Goal: Task Accomplishment & Management: Use online tool/utility

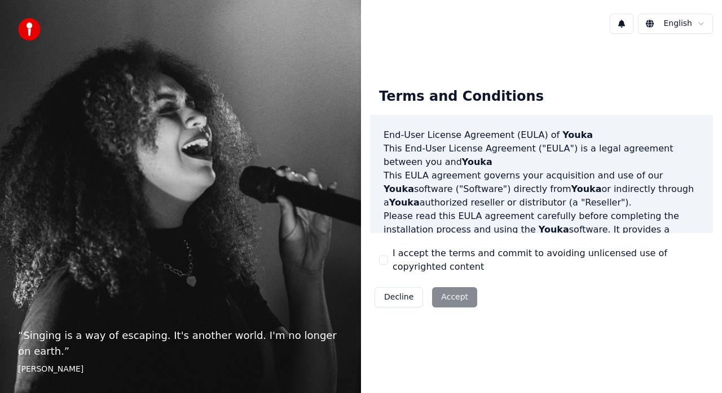
click at [384, 256] on button "I accept the terms and commit to avoiding unlicensed use of copyrighted content" at bounding box center [383, 260] width 9 height 9
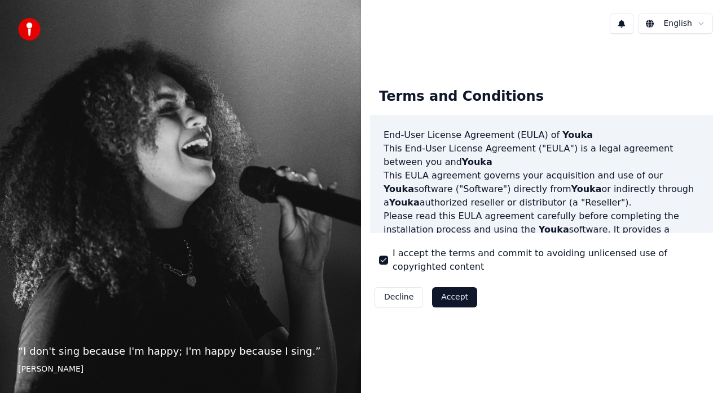
click at [448, 291] on button "Accept" at bounding box center [454, 297] width 45 height 20
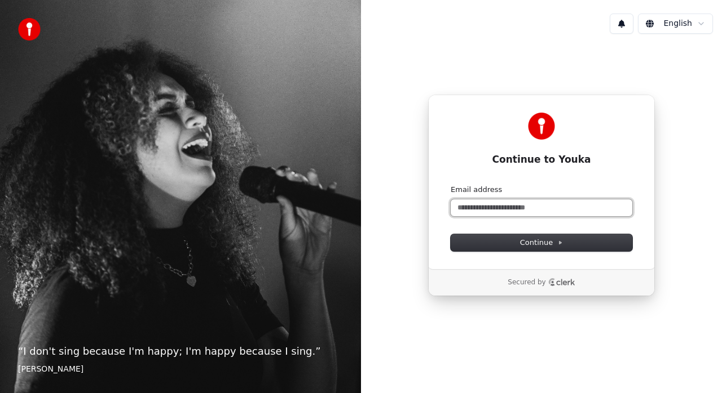
click at [517, 201] on input "Email address" at bounding box center [541, 208] width 182 height 17
click at [450, 185] on button "submit" at bounding box center [450, 185] width 0 height 0
type input "**********"
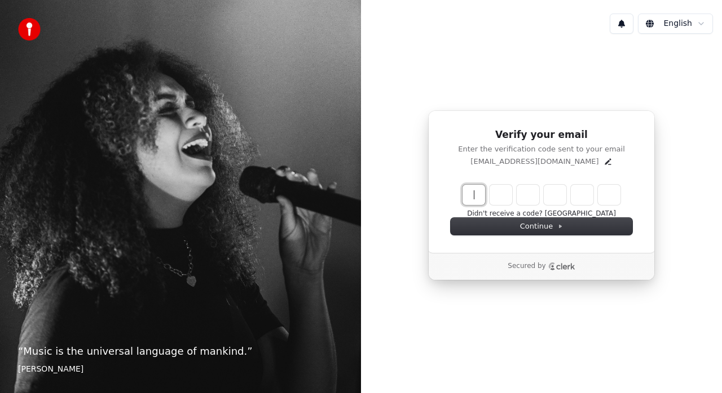
click at [480, 189] on input "Enter verification code" at bounding box center [552, 195] width 180 height 20
paste input "******"
type input "******"
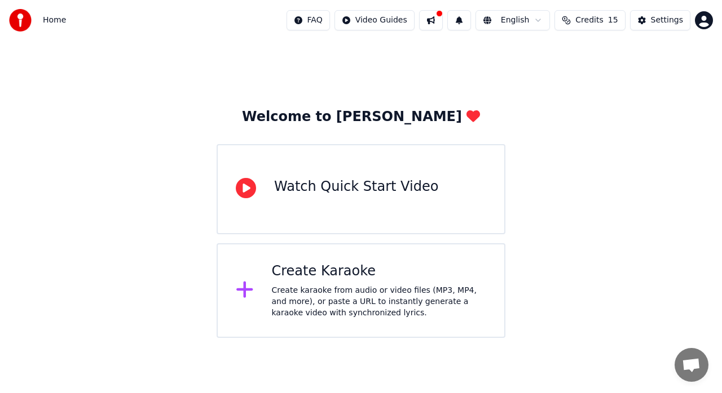
click at [280, 300] on div "Create karaoke from audio or video files (MP3, MP4, and more), or paste a URL t…" at bounding box center [379, 302] width 215 height 34
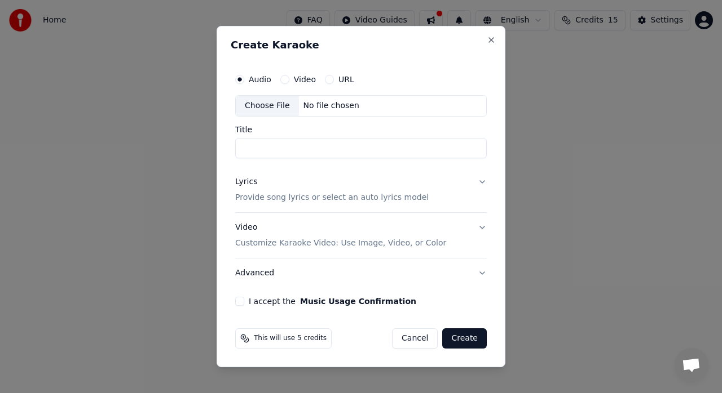
click at [325, 77] on button "URL" at bounding box center [329, 79] width 9 height 9
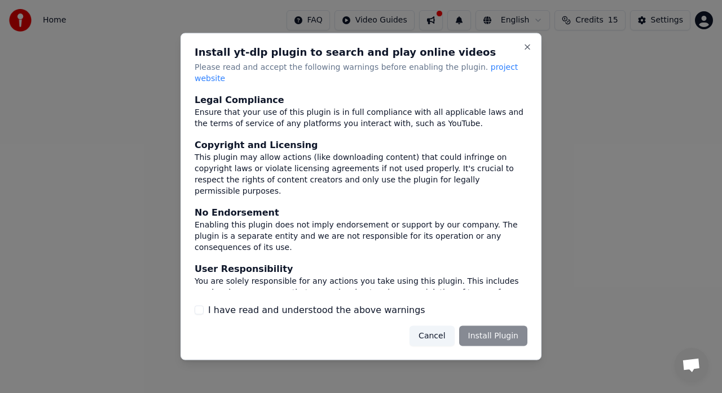
click at [195, 306] on button "I have read and understood the above warnings" at bounding box center [198, 310] width 9 height 9
click at [493, 329] on button "Install Plugin" at bounding box center [493, 336] width 68 height 20
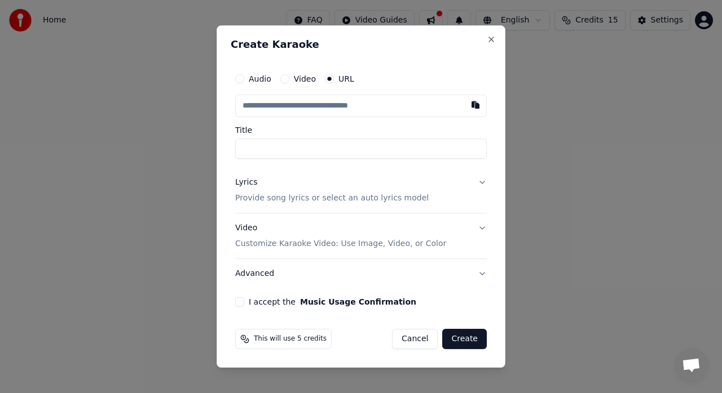
click at [483, 224] on button "Video Customize Karaoke Video: Use Image, Video, or Color" at bounding box center [360, 236] width 251 height 45
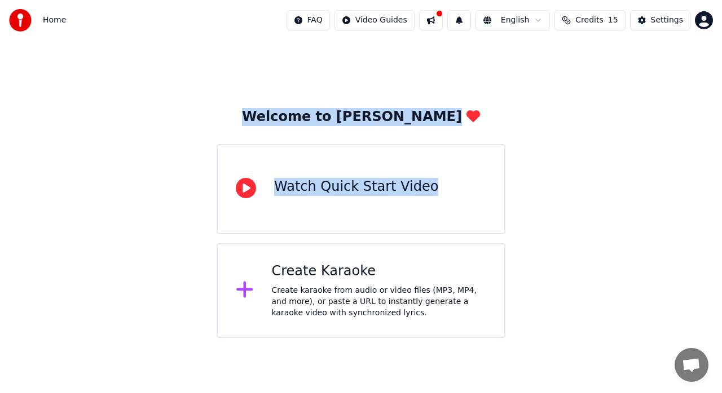
drag, startPoint x: 533, startPoint y: 72, endPoint x: 587, endPoint y: 27, distance: 70.1
click at [587, 27] on button "Credits 15" at bounding box center [589, 20] width 70 height 20
click at [549, 141] on div "Welcome to Youka Watch Quick Start Video Create Karaoke Create karaoke from aud…" at bounding box center [361, 190] width 722 height 298
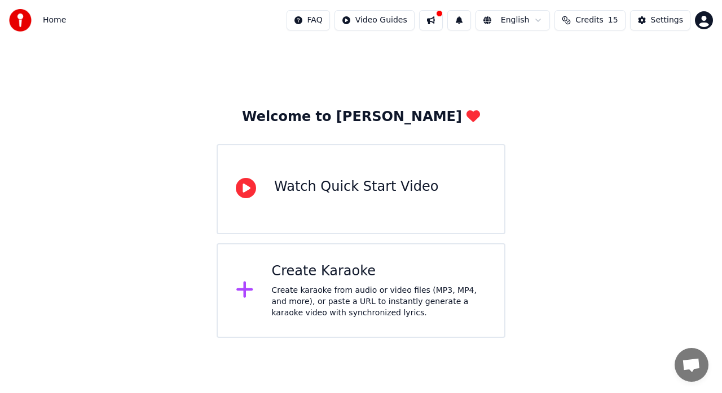
click at [375, 284] on div "Create Karaoke Create karaoke from audio or video files (MP3, MP4, and more), o…" at bounding box center [379, 291] width 215 height 56
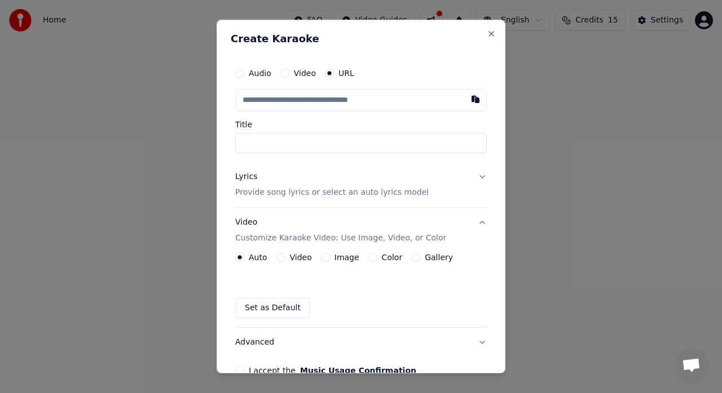
click at [340, 91] on input "text" at bounding box center [360, 100] width 251 height 23
type input "**********"
click at [307, 149] on input "Title" at bounding box center [360, 143] width 251 height 20
type input "**********"
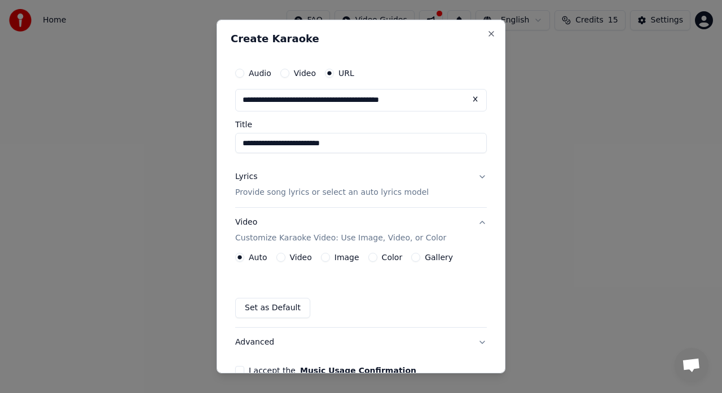
click at [476, 177] on button "Lyrics Provide song lyrics or select an auto lyrics model" at bounding box center [360, 184] width 251 height 45
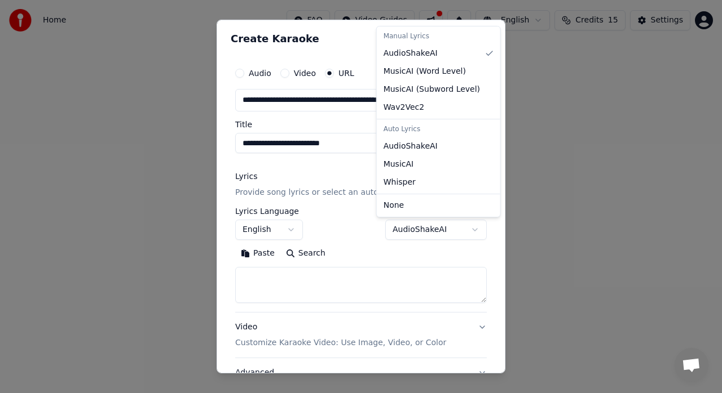
click at [464, 234] on body "**********" at bounding box center [361, 169] width 722 height 338
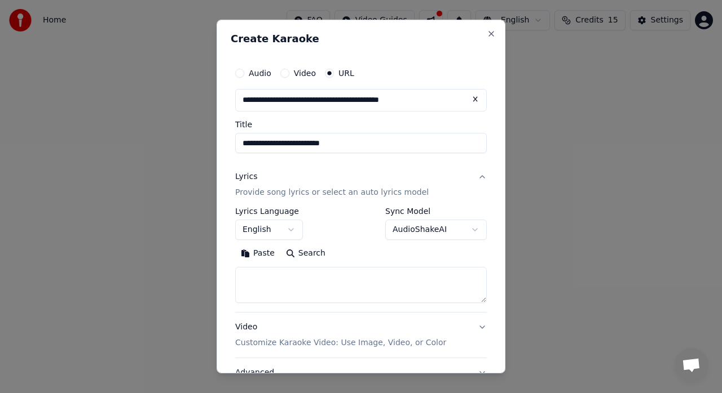
click at [361, 243] on body "**********" at bounding box center [361, 169] width 722 height 338
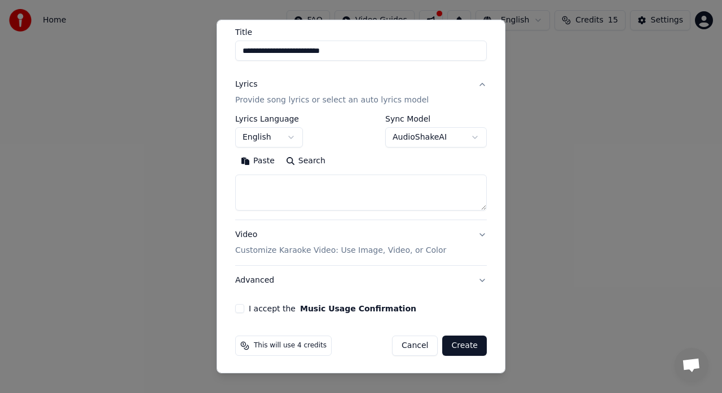
click at [473, 236] on button "Video Customize Karaoke Video: Use Image, Video, or Color" at bounding box center [360, 242] width 251 height 45
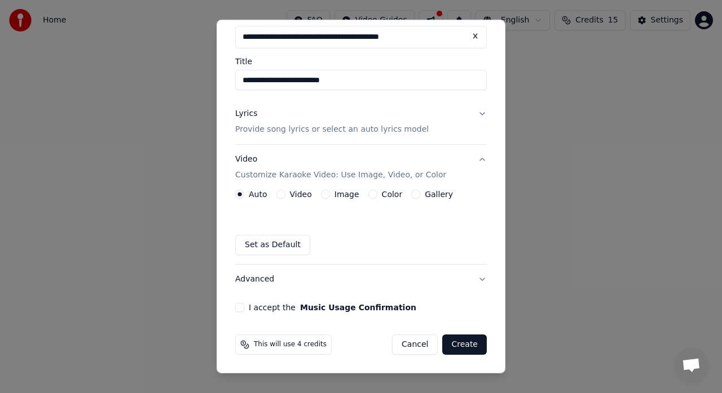
scroll to position [62, 0]
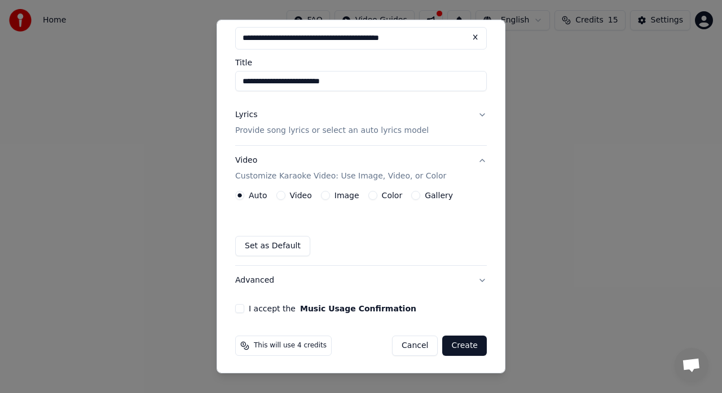
click at [475, 276] on button "Advanced" at bounding box center [360, 280] width 251 height 29
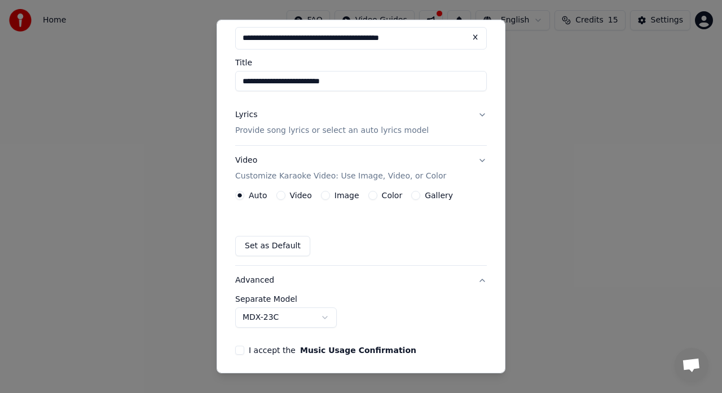
scroll to position [29, 0]
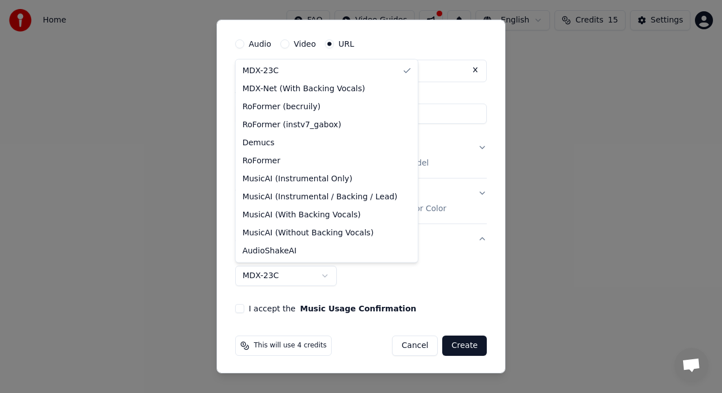
click at [331, 271] on body "**********" at bounding box center [361, 169] width 722 height 338
click at [359, 275] on body "**********" at bounding box center [361, 169] width 722 height 338
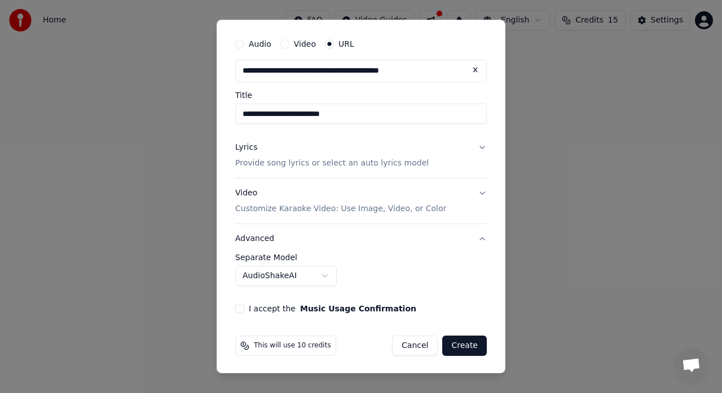
click at [329, 278] on body "**********" at bounding box center [361, 169] width 722 height 338
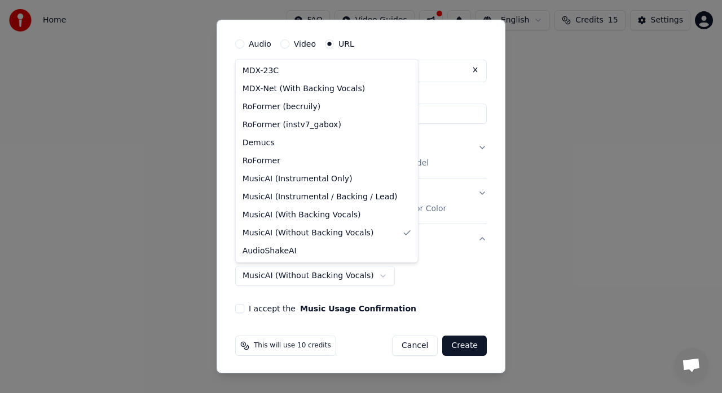
click at [365, 278] on body "**********" at bounding box center [361, 169] width 722 height 338
click at [349, 276] on body "**********" at bounding box center [361, 169] width 722 height 338
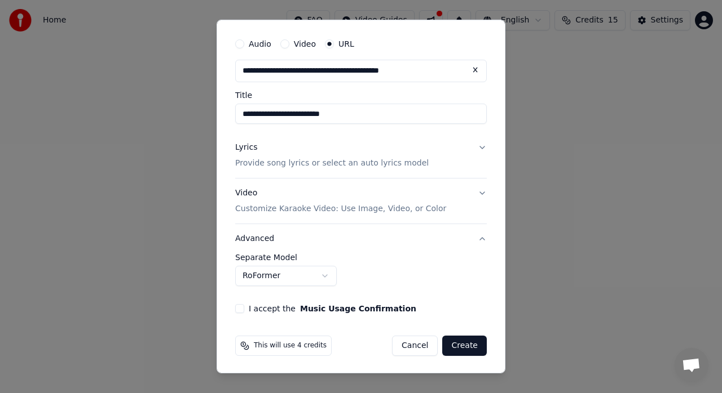
click at [329, 277] on body "**********" at bounding box center [361, 169] width 722 height 338
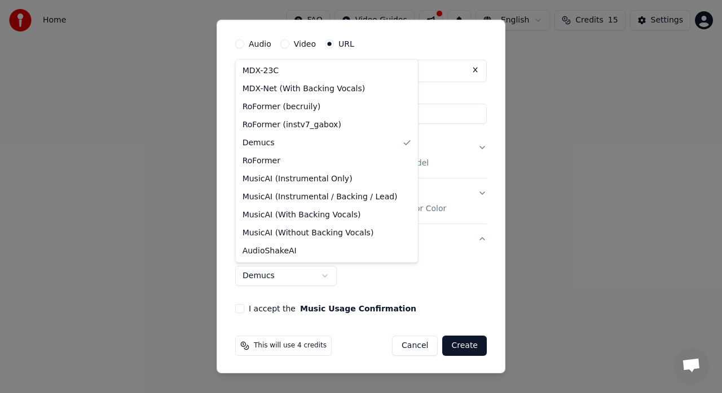
click at [325, 271] on body "**********" at bounding box center [361, 169] width 722 height 338
click at [328, 275] on body "**********" at bounding box center [361, 169] width 722 height 338
click at [352, 271] on body "**********" at bounding box center [361, 169] width 722 height 338
click at [329, 270] on body "**********" at bounding box center [361, 169] width 722 height 338
click at [342, 274] on body "**********" at bounding box center [361, 169] width 722 height 338
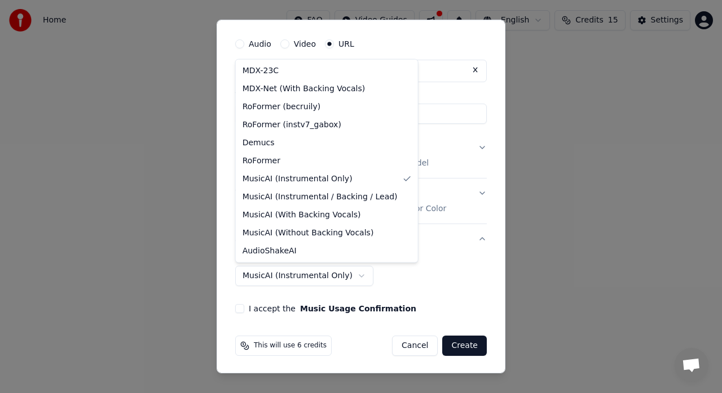
click at [353, 275] on body "**********" at bounding box center [361, 169] width 722 height 338
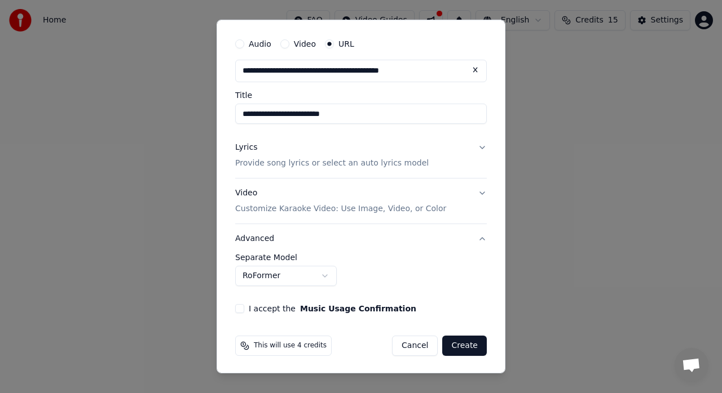
click at [327, 272] on body "**********" at bounding box center [361, 169] width 722 height 338
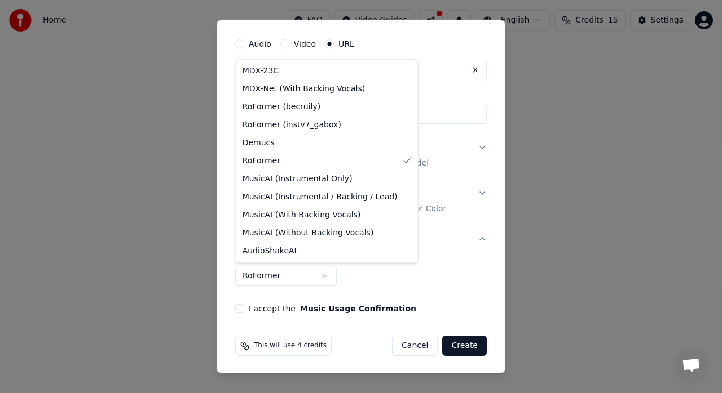
select select "**********"
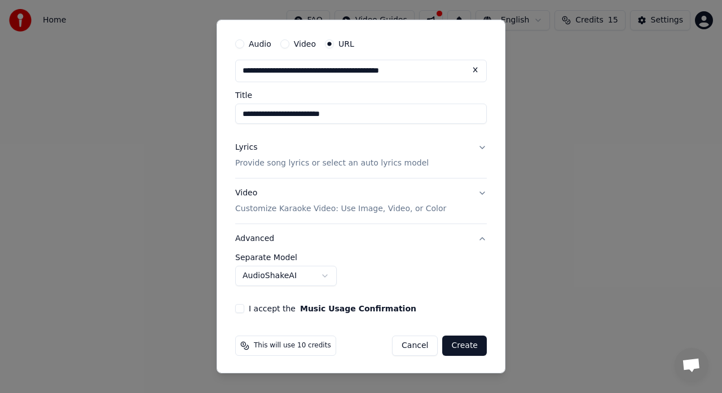
click at [235, 311] on div "**********" at bounding box center [361, 173] width 260 height 290
click at [242, 303] on div "**********" at bounding box center [361, 173] width 260 height 290
click at [241, 306] on button "I accept the Music Usage Confirmation" at bounding box center [239, 308] width 9 height 9
click at [471, 345] on button "Create" at bounding box center [464, 346] width 45 height 20
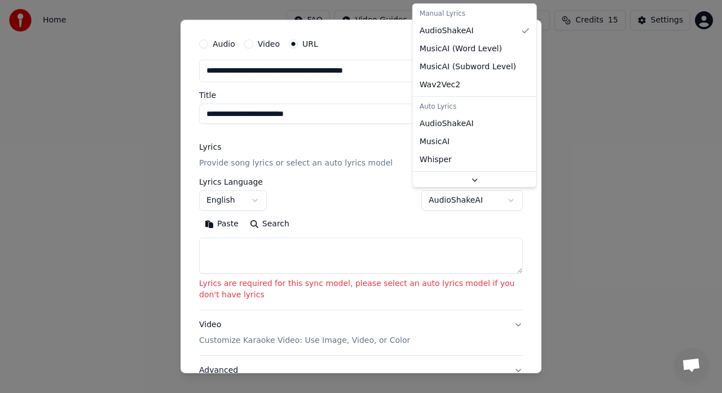
click at [497, 192] on body "**********" at bounding box center [361, 169] width 722 height 338
select select "*******"
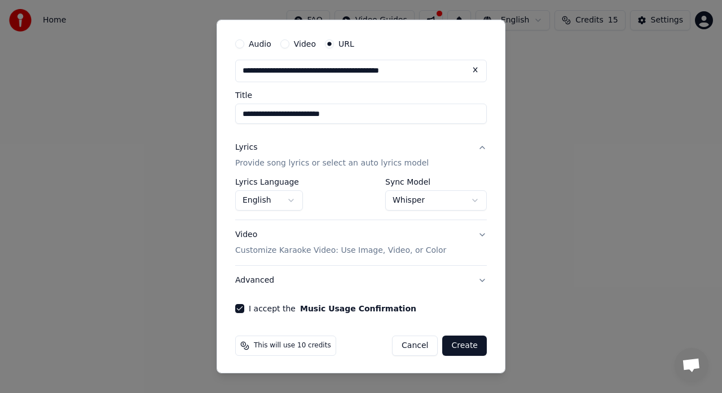
click at [467, 237] on button "Video Customize Karaoke Video: Use Image, Video, or Color" at bounding box center [360, 242] width 251 height 45
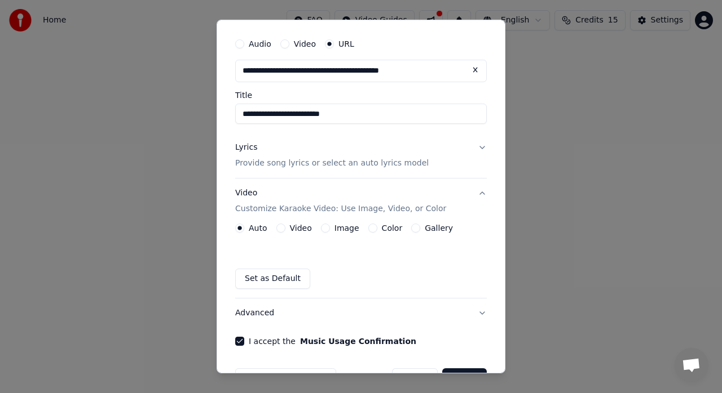
click at [471, 197] on button "Video Customize Karaoke Video: Use Image, Video, or Color" at bounding box center [360, 201] width 251 height 45
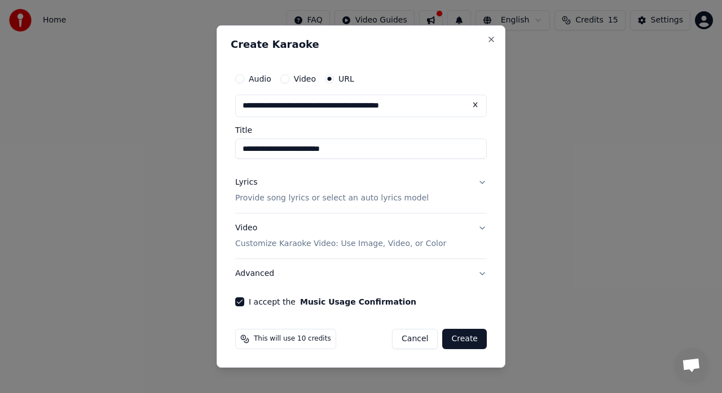
click at [481, 180] on button "Lyrics Provide song lyrics or select an auto lyrics model" at bounding box center [360, 190] width 251 height 45
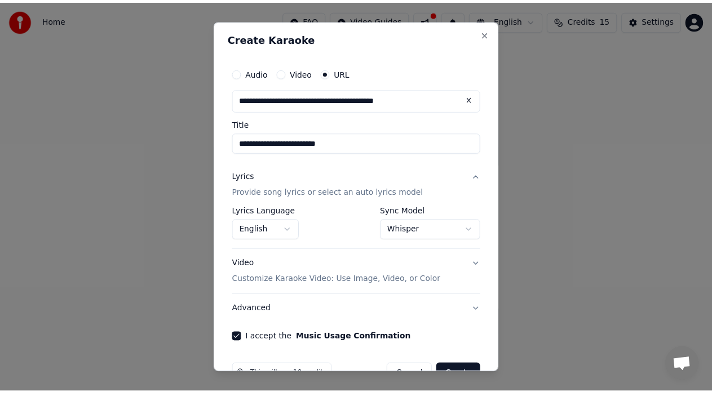
scroll to position [29, 0]
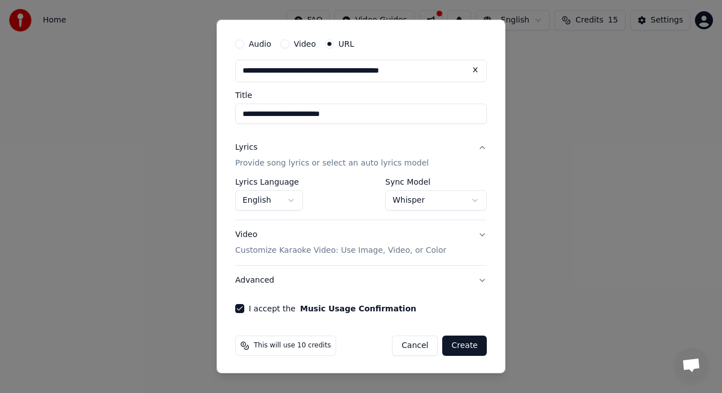
click at [466, 340] on button "Create" at bounding box center [464, 346] width 45 height 20
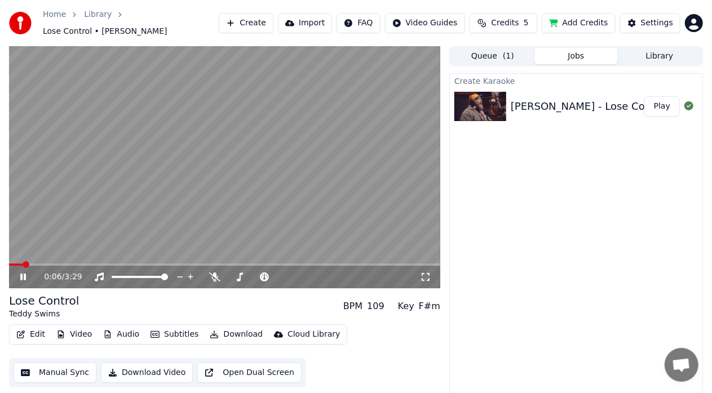
click at [620, 166] on div "Create Karaoke [PERSON_NAME] - Lose ControlL Play" at bounding box center [576, 240] width 254 height 334
click at [23, 274] on icon at bounding box center [23, 277] width 6 height 7
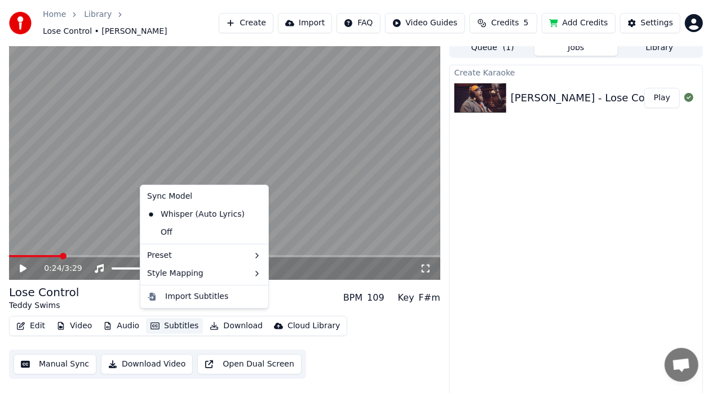
click at [165, 321] on button "Subtitles" at bounding box center [174, 326] width 57 height 16
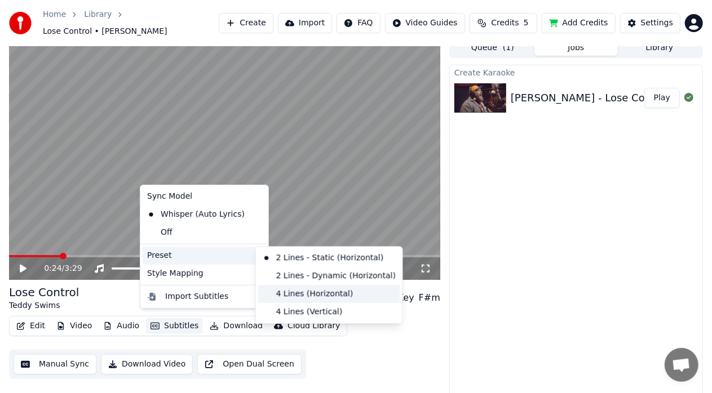
click at [297, 297] on div "4 Lines (Horizontal)" at bounding box center [329, 294] width 142 height 18
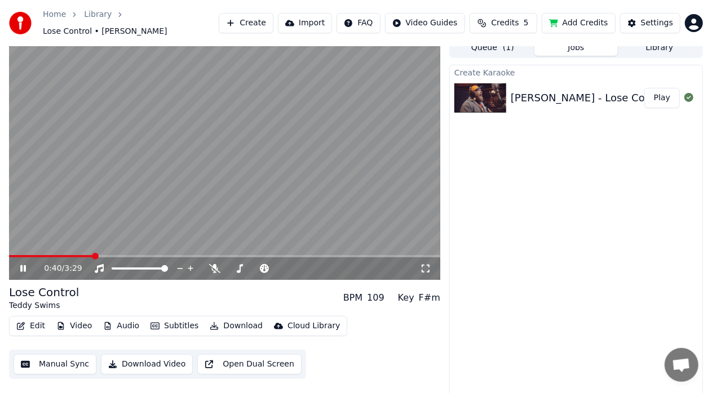
click at [19, 264] on icon at bounding box center [31, 268] width 26 height 9
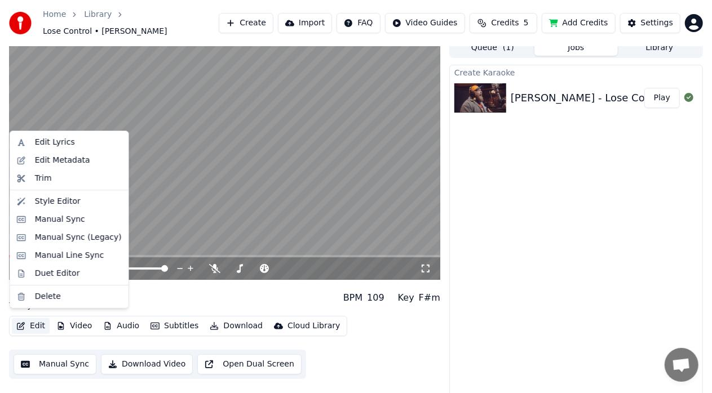
click at [22, 322] on icon "button" at bounding box center [21, 326] width 8 height 8
click at [58, 276] on div "Duet Editor" at bounding box center [57, 273] width 45 height 11
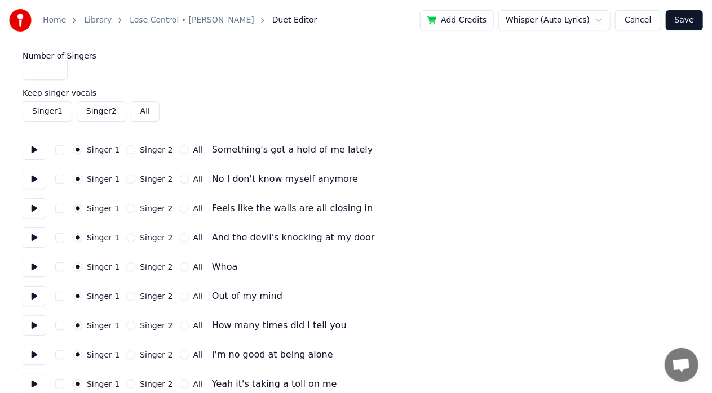
click at [59, 147] on button "button" at bounding box center [59, 149] width 9 height 9
click at [126, 178] on button "Singer 2" at bounding box center [130, 179] width 9 height 9
click at [60, 207] on button "button" at bounding box center [59, 208] width 9 height 9
click at [126, 240] on button "Singer 2" at bounding box center [130, 237] width 9 height 9
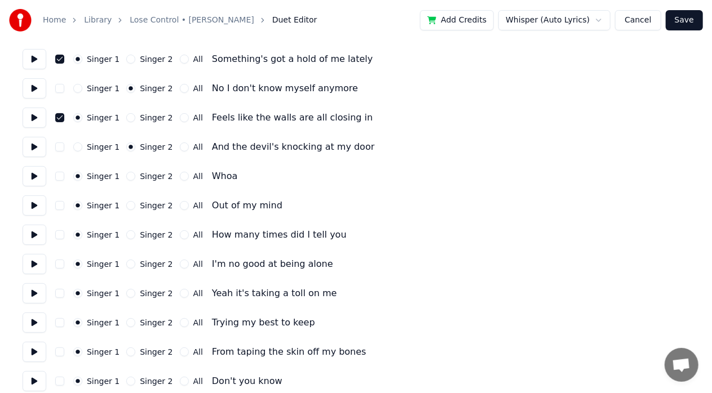
scroll to position [101, 0]
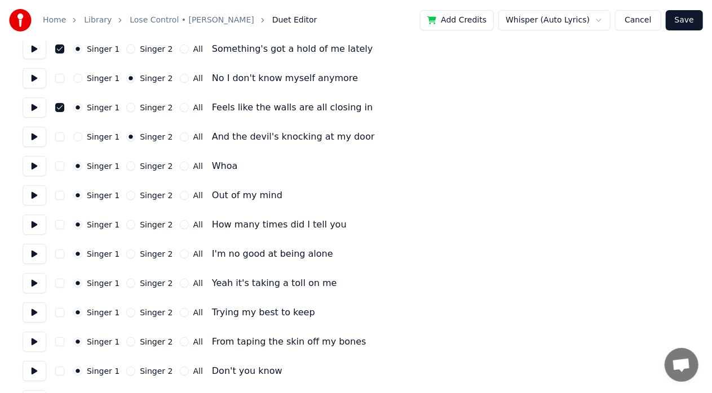
click at [56, 162] on button "button" at bounding box center [59, 166] width 9 height 9
click at [129, 166] on button "Singer 2" at bounding box center [130, 166] width 9 height 9
click at [126, 194] on button "Singer 2" at bounding box center [130, 195] width 9 height 9
click at [55, 223] on button "button" at bounding box center [59, 224] width 9 height 9
click at [56, 225] on button "button" at bounding box center [59, 224] width 9 height 9
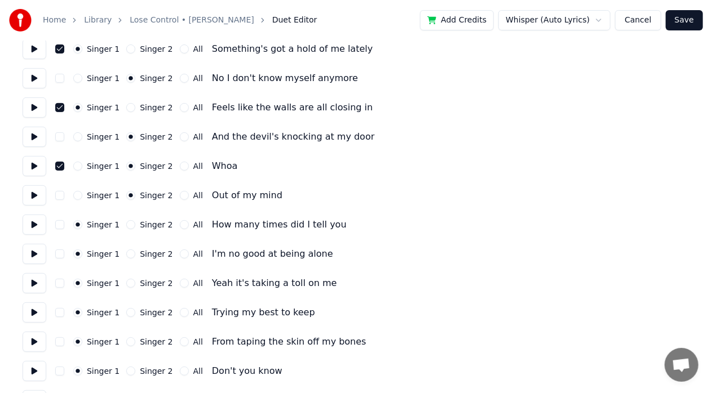
click at [126, 222] on button "Singer 2" at bounding box center [130, 224] width 9 height 9
click at [60, 254] on button "button" at bounding box center [59, 254] width 9 height 9
click at [59, 281] on button "button" at bounding box center [59, 283] width 9 height 9
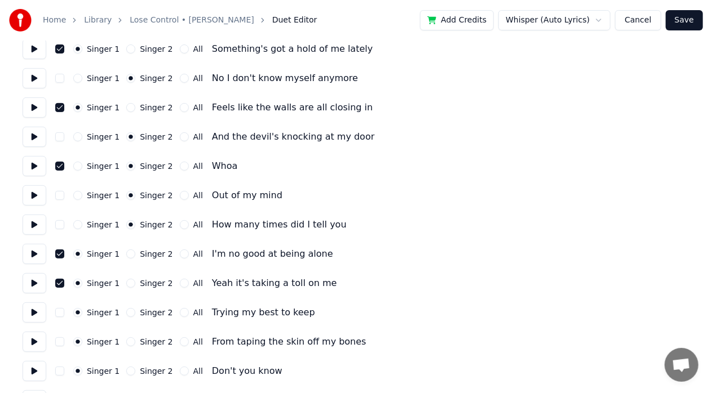
click at [216, 254] on div "I'm no good at being alone" at bounding box center [272, 254] width 121 height 14
click at [212, 255] on div "I'm no good at being alone" at bounding box center [272, 254] width 121 height 14
click at [129, 195] on circle "button" at bounding box center [131, 196] width 4 height 4
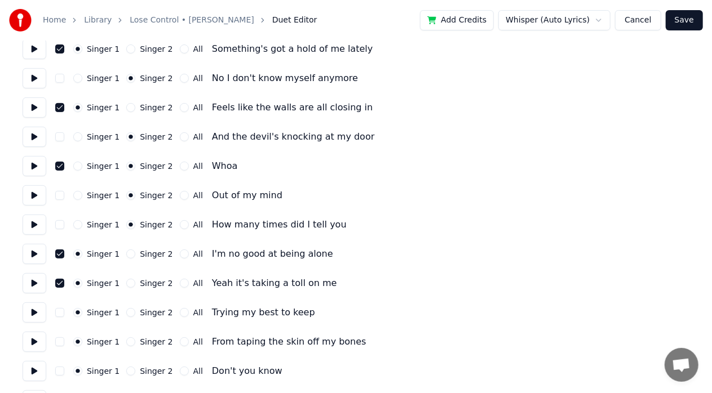
click at [62, 197] on button "button" at bounding box center [59, 195] width 9 height 9
click at [60, 227] on button "button" at bounding box center [59, 224] width 9 height 9
click at [60, 194] on button "button" at bounding box center [59, 195] width 9 height 9
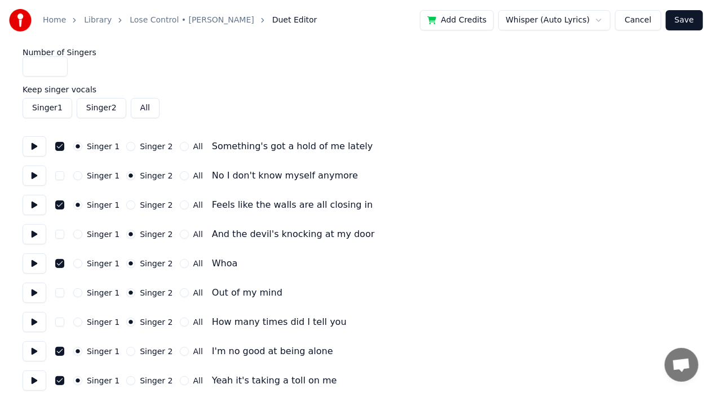
scroll to position [0, 0]
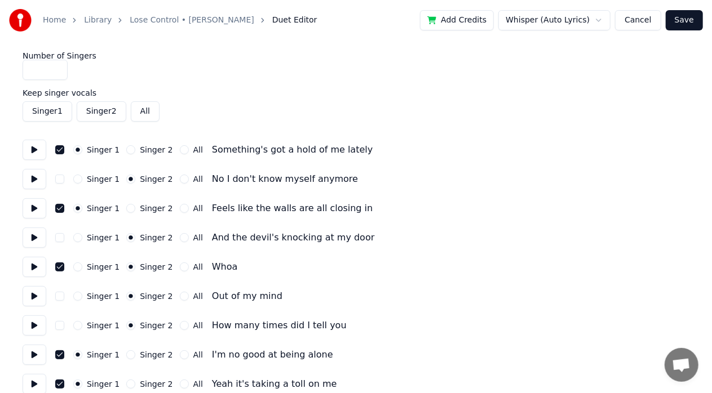
click at [61, 148] on button "button" at bounding box center [59, 149] width 9 height 9
click at [56, 210] on button "button" at bounding box center [59, 208] width 9 height 9
click at [60, 271] on button "button" at bounding box center [59, 267] width 9 height 9
click at [61, 357] on button "button" at bounding box center [59, 355] width 9 height 9
click at [59, 388] on button "button" at bounding box center [59, 384] width 9 height 9
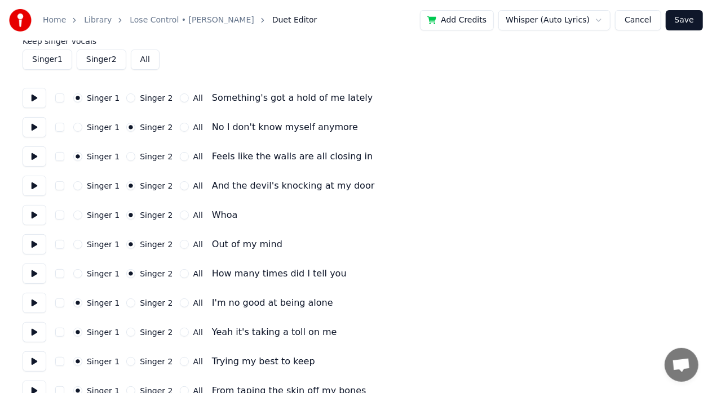
scroll to position [51, 0]
click at [77, 127] on button "Singer 1" at bounding box center [77, 127] width 9 height 9
click at [126, 156] on button "Singer 2" at bounding box center [130, 157] width 9 height 9
click at [75, 218] on button "Singer 1" at bounding box center [77, 215] width 9 height 9
click at [126, 217] on button "Singer 2" at bounding box center [130, 215] width 9 height 9
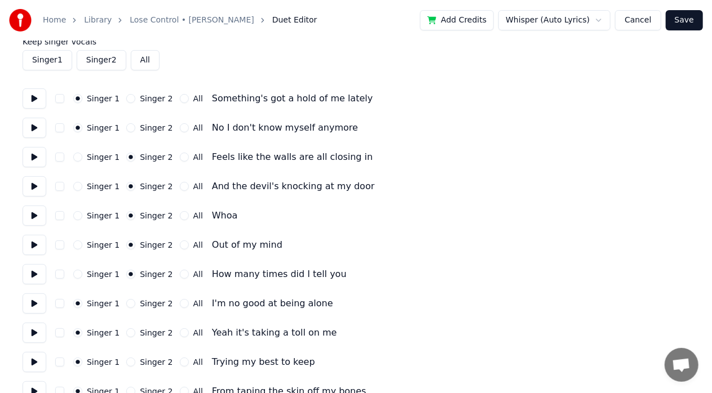
click at [180, 214] on button "All" at bounding box center [184, 215] width 9 height 9
click at [74, 247] on button "Singer 1" at bounding box center [77, 245] width 9 height 9
click at [77, 274] on button "Singer 1" at bounding box center [77, 274] width 9 height 9
click at [80, 154] on button "Singer 1" at bounding box center [77, 157] width 9 height 9
click at [78, 187] on button "Singer 1" at bounding box center [77, 186] width 9 height 9
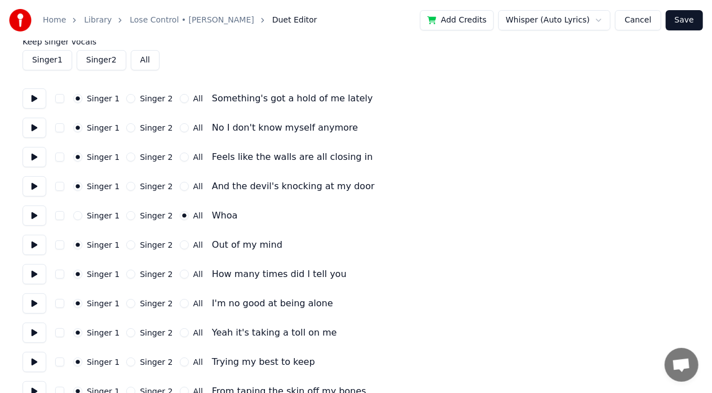
click at [127, 241] on button "Singer 2" at bounding box center [130, 245] width 9 height 9
click at [127, 273] on button "Singer 2" at bounding box center [130, 274] width 9 height 9
click at [126, 302] on button "Singer 2" at bounding box center [130, 303] width 9 height 9
click at [127, 332] on button "Singer 2" at bounding box center [130, 333] width 9 height 9
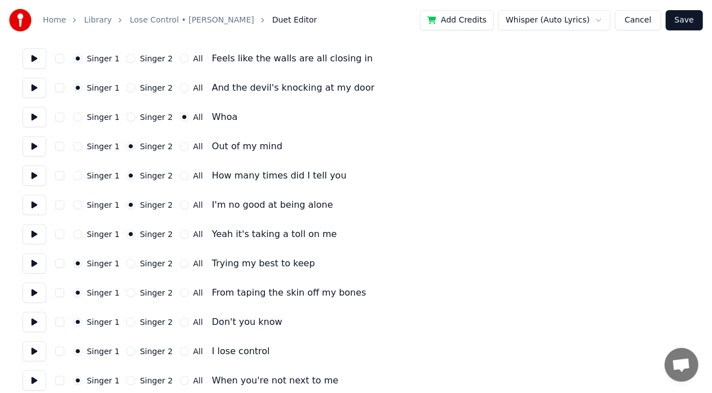
scroll to position [151, 0]
click at [76, 235] on button "Singer 1" at bounding box center [77, 233] width 9 height 9
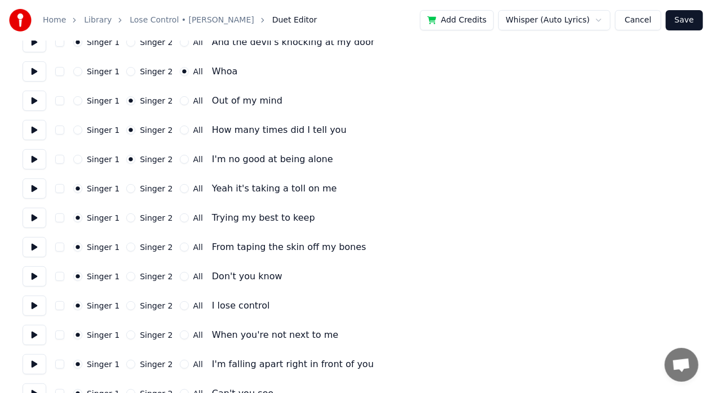
scroll to position [211, 0]
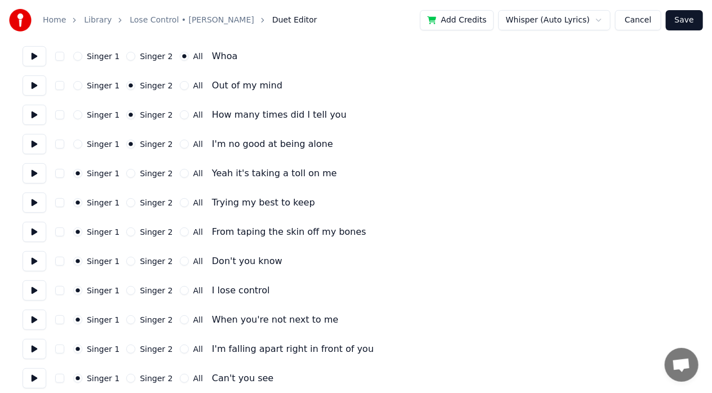
click at [175, 149] on div "Singer 1 Singer 2 All I'm no good at being alone" at bounding box center [356, 144] width 667 height 20
click at [180, 142] on button "All" at bounding box center [184, 144] width 9 height 9
click at [180, 172] on button "All" at bounding box center [184, 173] width 9 height 9
click at [130, 172] on button "Singer 2" at bounding box center [130, 173] width 9 height 9
click at [127, 203] on button "Singer 2" at bounding box center [130, 202] width 9 height 9
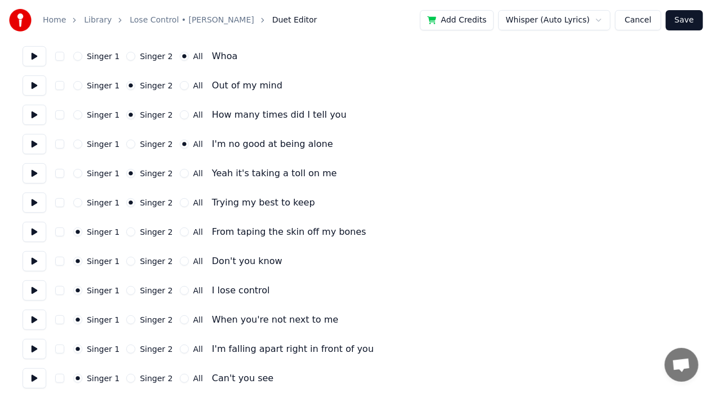
click at [127, 234] on button "Singer 2" at bounding box center [130, 232] width 9 height 9
click at [180, 231] on div "All" at bounding box center [191, 232] width 23 height 9
click at [180, 261] on button "All" at bounding box center [184, 261] width 9 height 9
click at [180, 290] on button "All" at bounding box center [184, 290] width 9 height 9
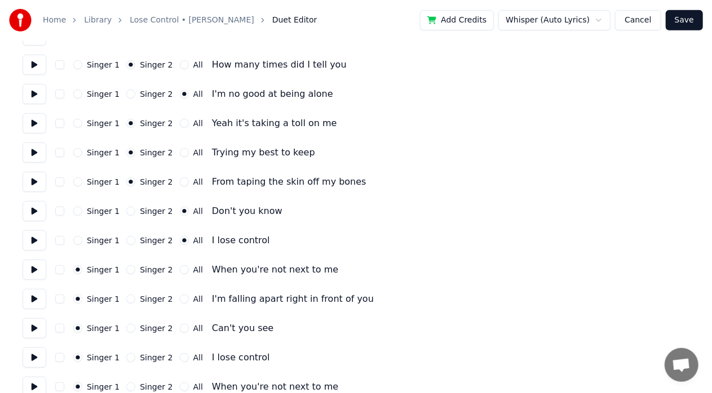
scroll to position [262, 0]
click at [129, 299] on button "Singer 2" at bounding box center [130, 298] width 9 height 9
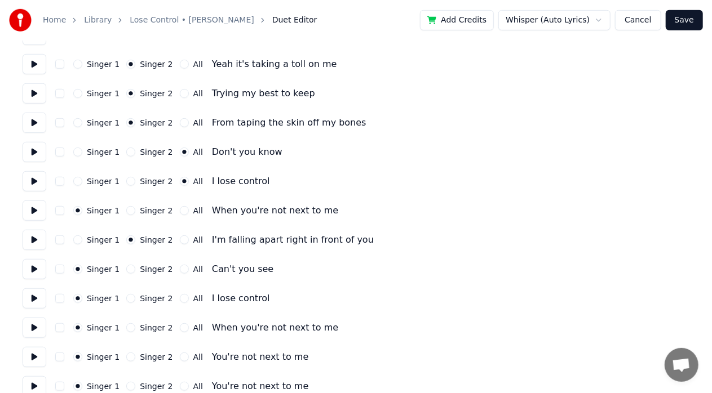
scroll to position [321, 0]
click at [79, 241] on button "Singer 1" at bounding box center [77, 239] width 9 height 9
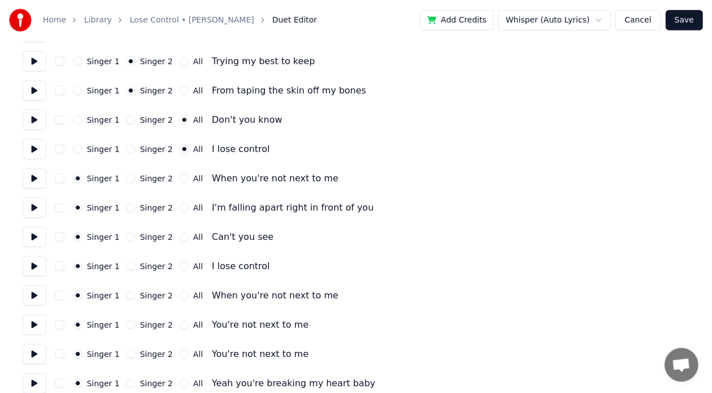
scroll to position [354, 0]
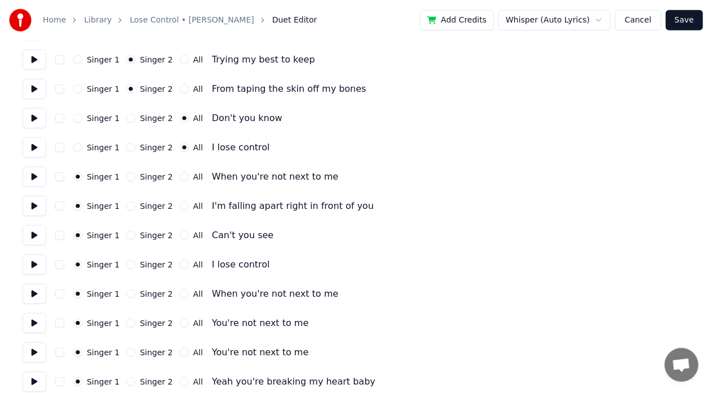
click at [180, 263] on button "All" at bounding box center [184, 264] width 9 height 9
click at [126, 294] on button "Singer 2" at bounding box center [130, 294] width 9 height 9
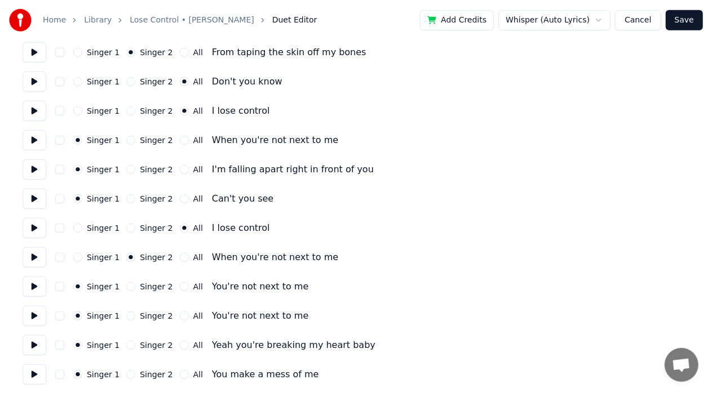
scroll to position [392, 0]
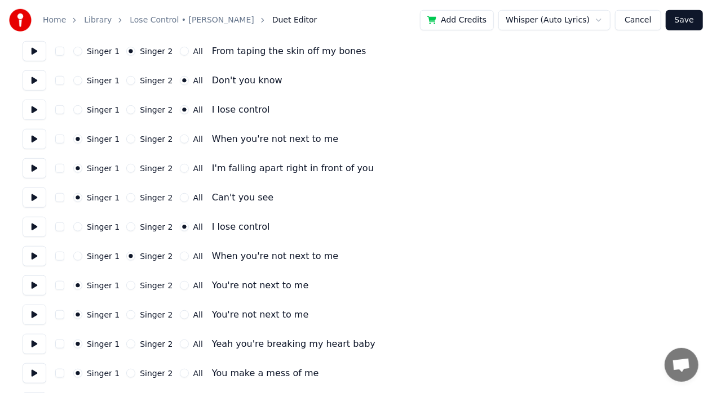
click at [126, 287] on button "Singer 2" at bounding box center [130, 285] width 9 height 9
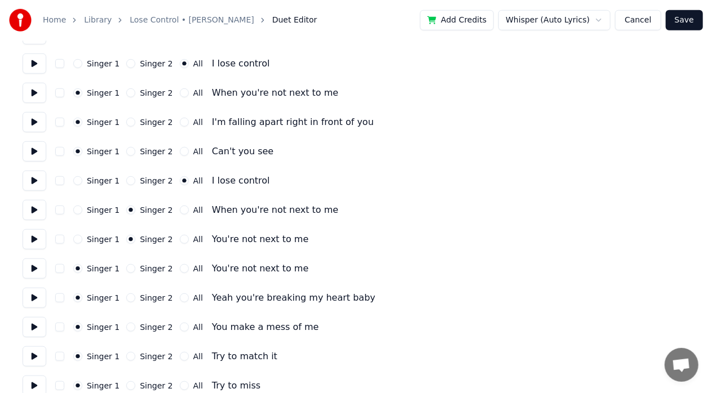
scroll to position [440, 0]
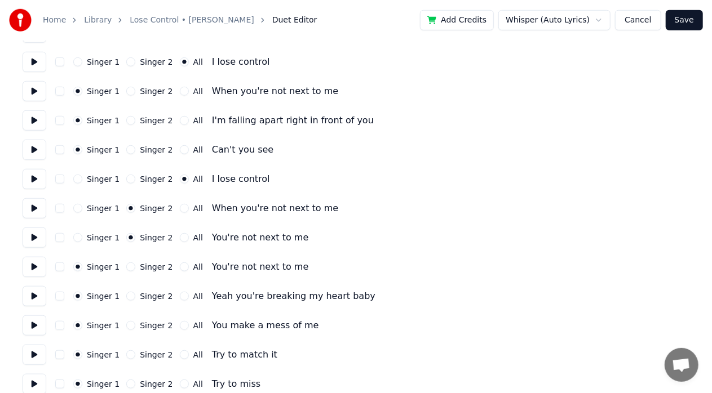
click at [127, 267] on button "Singer 2" at bounding box center [130, 267] width 9 height 9
click at [180, 235] on button "All" at bounding box center [184, 237] width 9 height 9
click at [180, 264] on button "All" at bounding box center [184, 267] width 9 height 9
click at [126, 297] on button "Singer 2" at bounding box center [130, 296] width 9 height 9
click at [77, 296] on button "Singer 1" at bounding box center [77, 296] width 9 height 9
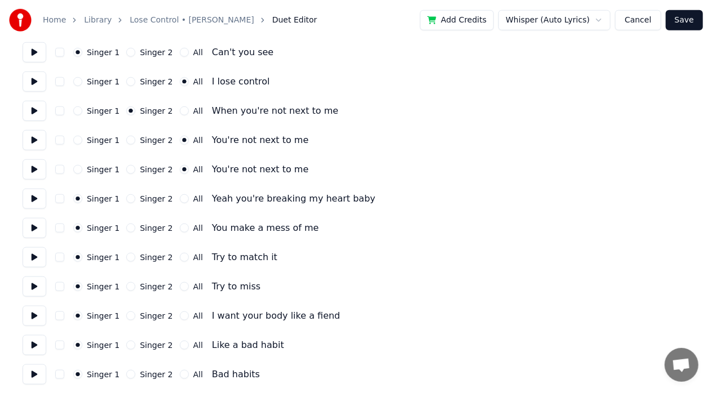
scroll to position [538, 0]
click at [126, 255] on button "Singer 2" at bounding box center [130, 257] width 9 height 9
click at [127, 286] on button "Singer 2" at bounding box center [130, 286] width 9 height 9
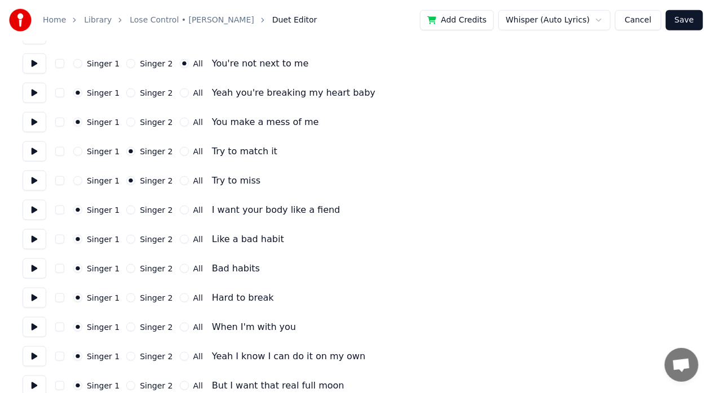
scroll to position [650, 0]
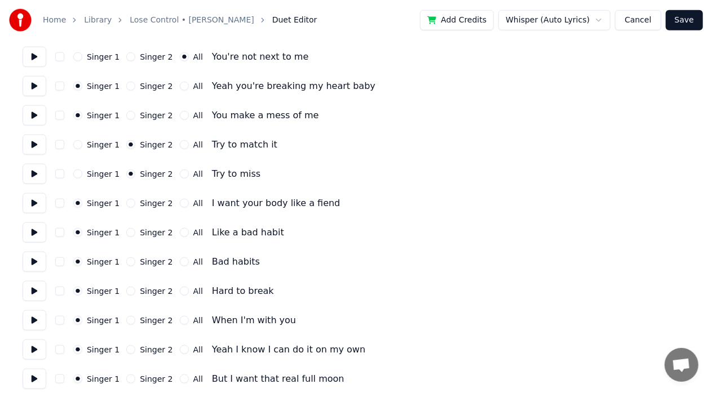
click at [126, 203] on button "Singer 2" at bounding box center [130, 203] width 9 height 9
click at [126, 235] on button "Singer 2" at bounding box center [130, 232] width 9 height 9
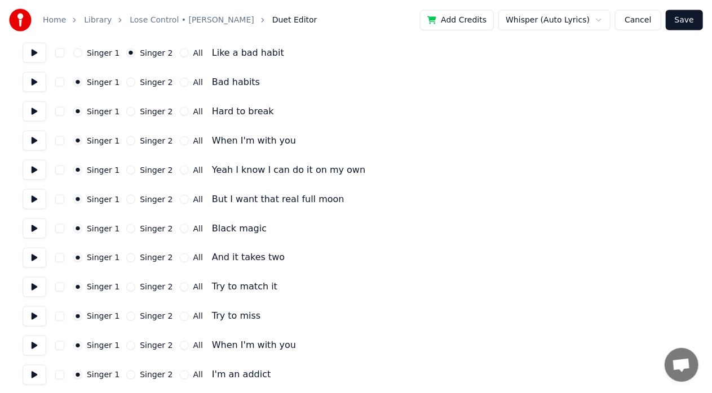
scroll to position [835, 0]
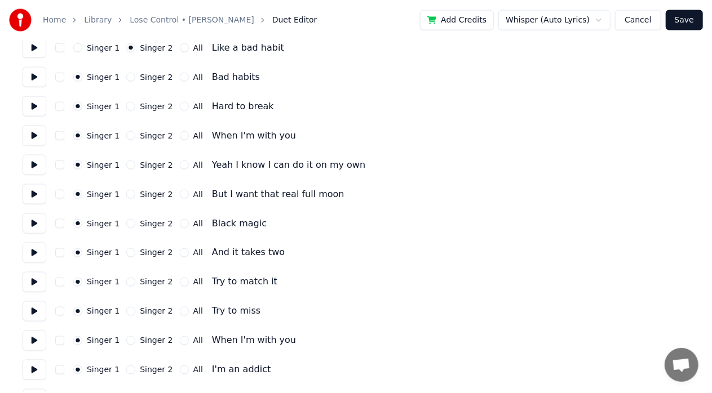
click at [127, 223] on button "Singer 2" at bounding box center [130, 223] width 9 height 9
click at [78, 224] on button "Singer 1" at bounding box center [77, 223] width 9 height 9
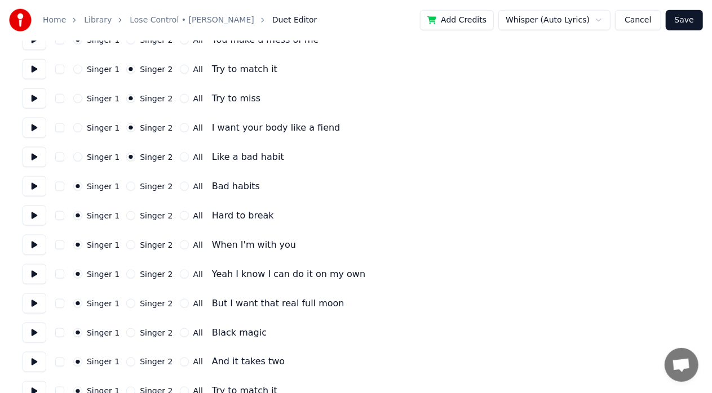
scroll to position [726, 0]
click at [127, 189] on button "Singer 2" at bounding box center [130, 186] width 9 height 9
click at [126, 216] on button "Singer 2" at bounding box center [130, 215] width 9 height 9
click at [127, 245] on button "Singer 2" at bounding box center [130, 244] width 9 height 9
click at [126, 275] on button "Singer 2" at bounding box center [130, 273] width 9 height 9
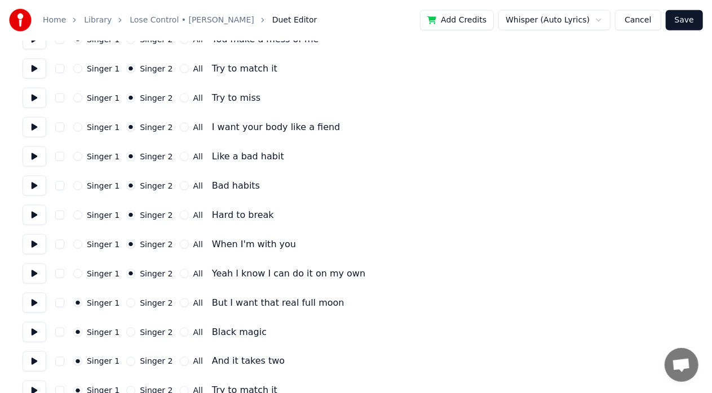
click at [128, 304] on button "Singer 2" at bounding box center [130, 303] width 9 height 9
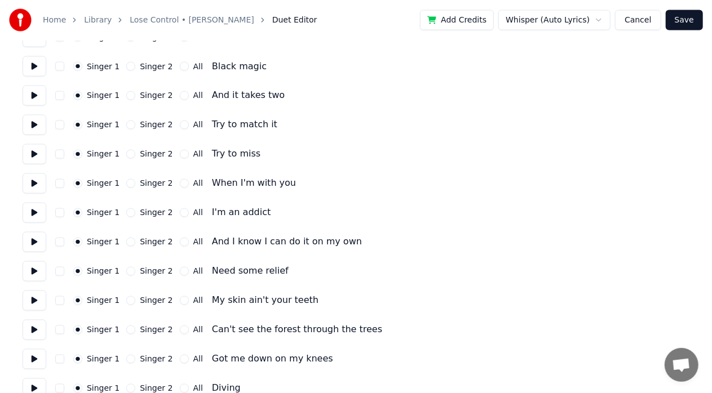
scroll to position [993, 0]
click at [180, 241] on button "All" at bounding box center [184, 241] width 9 height 9
click at [180, 269] on button "All" at bounding box center [184, 270] width 9 height 9
click at [126, 327] on button "Singer 2" at bounding box center [130, 329] width 9 height 9
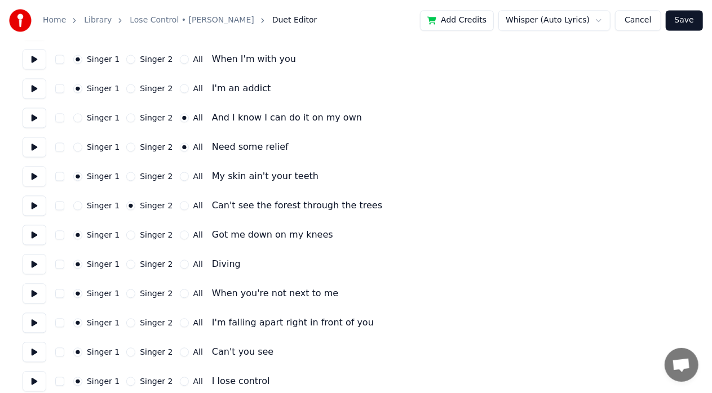
scroll to position [1118, 0]
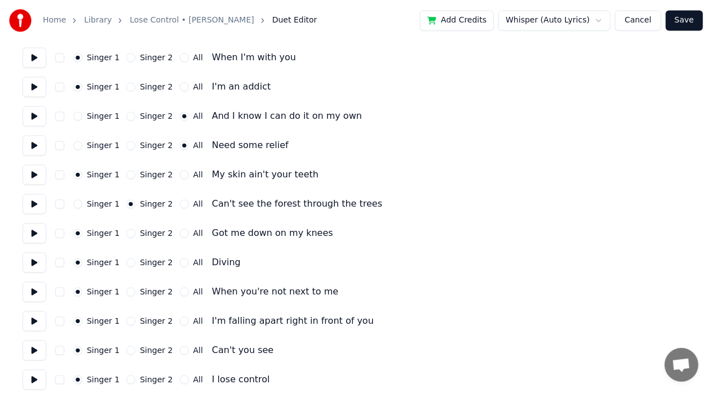
click at [180, 260] on button "All" at bounding box center [184, 262] width 9 height 9
click at [180, 294] on button "All" at bounding box center [184, 291] width 9 height 9
click at [180, 322] on button "All" at bounding box center [184, 321] width 9 height 9
click at [180, 352] on button "All" at bounding box center [184, 350] width 9 height 9
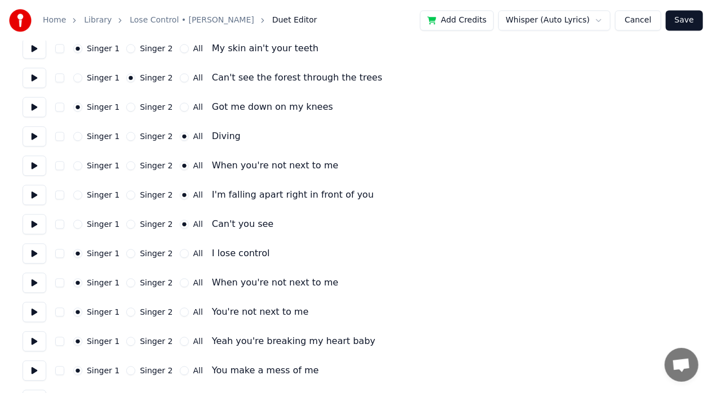
scroll to position [1245, 0]
click at [126, 193] on button "Singer 2" at bounding box center [130, 194] width 9 height 9
click at [126, 224] on div "Singer 2" at bounding box center [149, 223] width 46 height 9
click at [126, 224] on button "Singer 2" at bounding box center [130, 223] width 9 height 9
click at [78, 192] on button "Singer 1" at bounding box center [77, 194] width 9 height 9
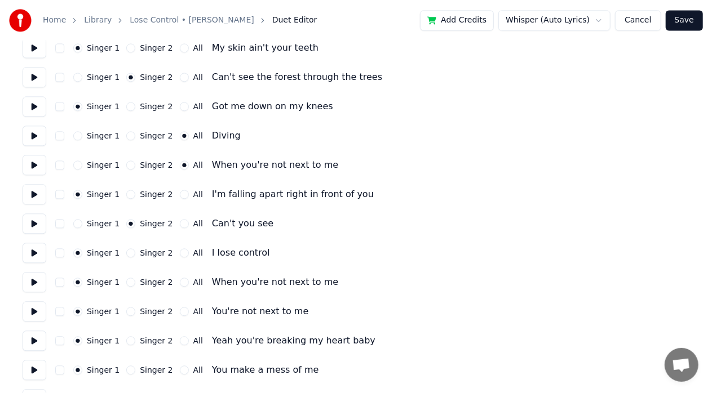
click at [77, 225] on button "Singer 1" at bounding box center [77, 223] width 9 height 9
click at [180, 223] on button "All" at bounding box center [184, 223] width 9 height 9
click at [180, 254] on button "All" at bounding box center [184, 253] width 9 height 9
click at [81, 255] on div "Singer 1" at bounding box center [96, 253] width 46 height 9
click at [76, 251] on button "Singer 1" at bounding box center [77, 253] width 9 height 9
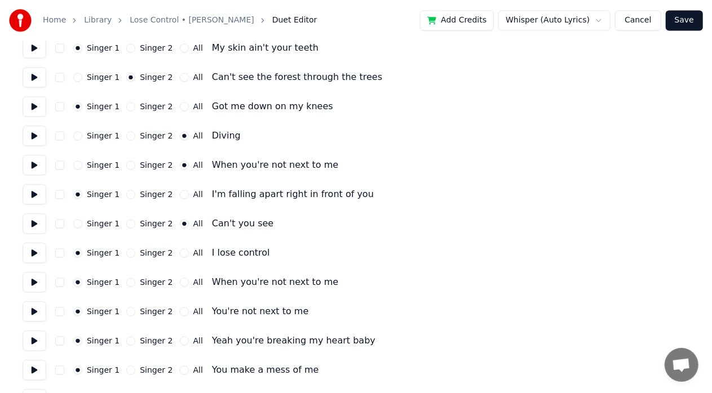
click at [180, 251] on button "All" at bounding box center [184, 253] width 9 height 9
click at [180, 283] on button "All" at bounding box center [184, 282] width 9 height 9
click at [180, 313] on button "All" at bounding box center [184, 311] width 9 height 9
click at [82, 313] on div "Singer 1" at bounding box center [96, 311] width 46 height 9
click at [57, 313] on button "button" at bounding box center [59, 311] width 9 height 9
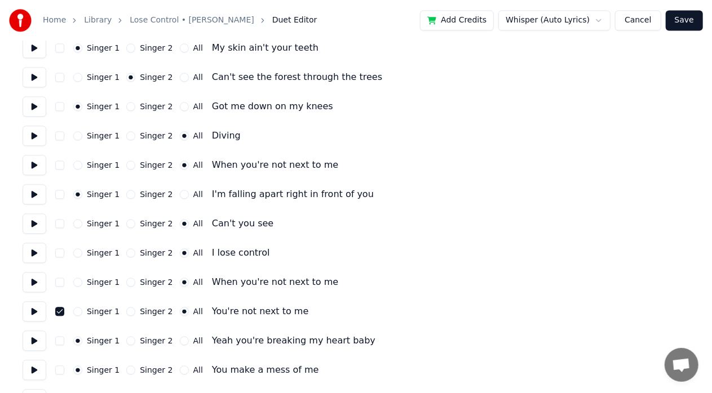
click at [55, 312] on button "button" at bounding box center [59, 311] width 9 height 9
click at [78, 312] on button "Singer 1" at bounding box center [77, 311] width 9 height 9
click at [180, 339] on button "All" at bounding box center [184, 341] width 9 height 9
click at [180, 371] on button "All" at bounding box center [184, 370] width 9 height 9
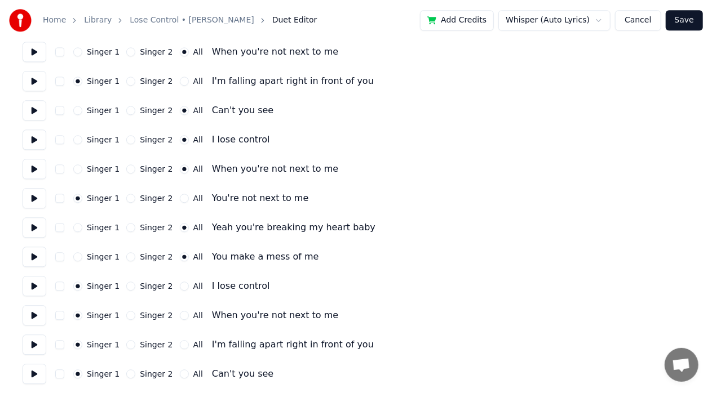
scroll to position [1359, 0]
click at [180, 285] on button "All" at bounding box center [184, 285] width 9 height 9
click at [80, 284] on button "Singer 1" at bounding box center [77, 285] width 9 height 9
click at [180, 312] on button "All" at bounding box center [184, 315] width 9 height 9
click at [180, 344] on button "All" at bounding box center [184, 344] width 9 height 9
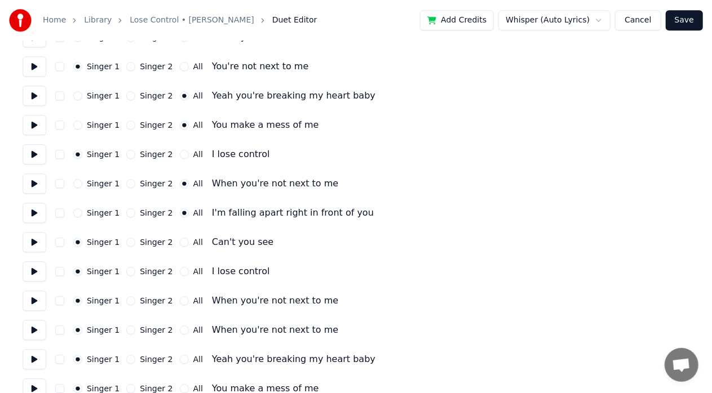
scroll to position [1491, 0]
click at [180, 241] on button "All" at bounding box center [184, 241] width 9 height 9
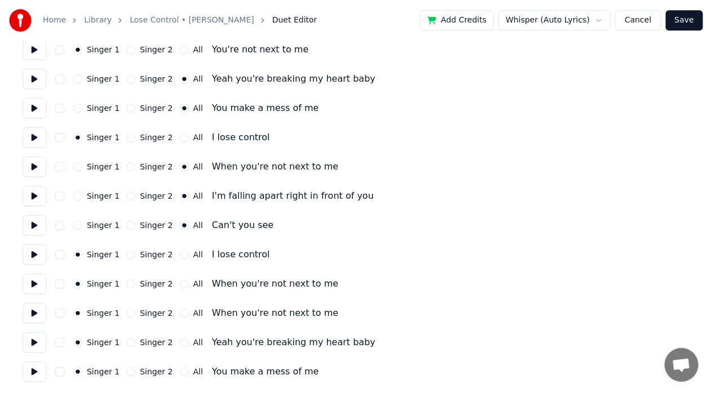
click at [180, 250] on button "All" at bounding box center [184, 254] width 9 height 9
click at [180, 285] on button "All" at bounding box center [184, 284] width 9 height 9
click at [180, 313] on button "All" at bounding box center [184, 313] width 9 height 9
click at [126, 339] on button "Singer 2" at bounding box center [130, 342] width 9 height 9
click at [180, 374] on button "All" at bounding box center [184, 372] width 9 height 9
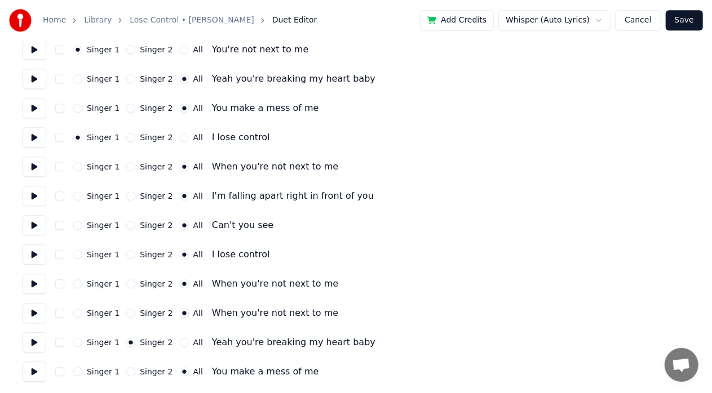
click at [78, 344] on button "Singer 1" at bounding box center [77, 342] width 9 height 9
click at [77, 313] on button "Singer 1" at bounding box center [77, 313] width 9 height 9
click at [180, 345] on button "All" at bounding box center [184, 342] width 9 height 9
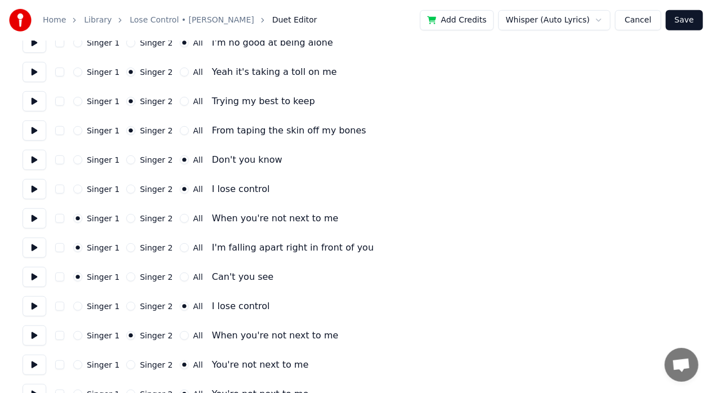
scroll to position [296, 0]
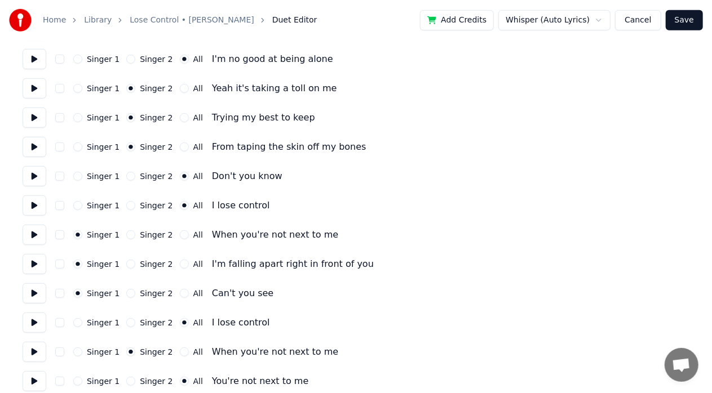
click at [694, 23] on button "Save" at bounding box center [684, 20] width 37 height 20
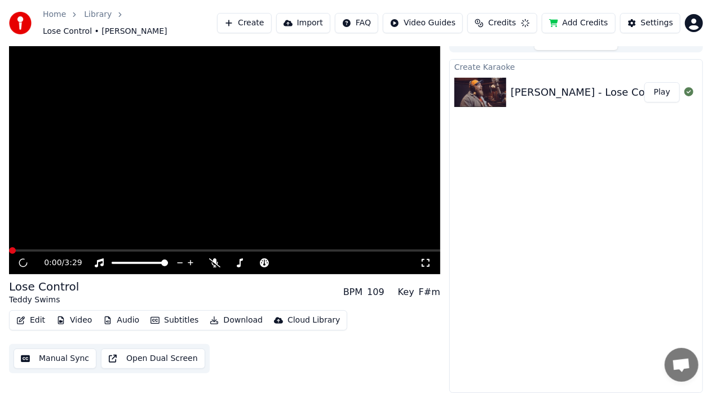
scroll to position [8, 0]
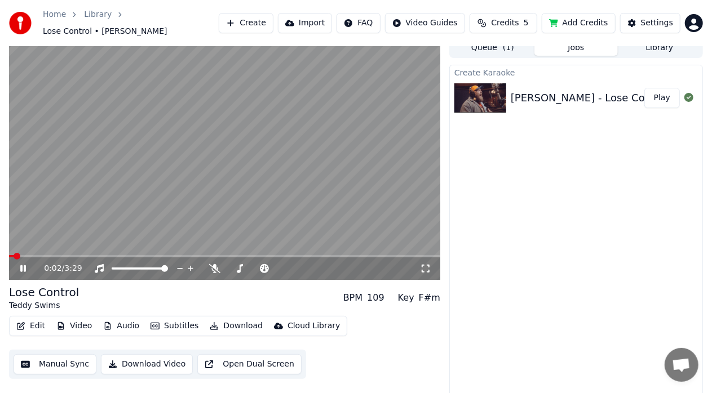
click at [20, 266] on icon at bounding box center [31, 268] width 26 height 9
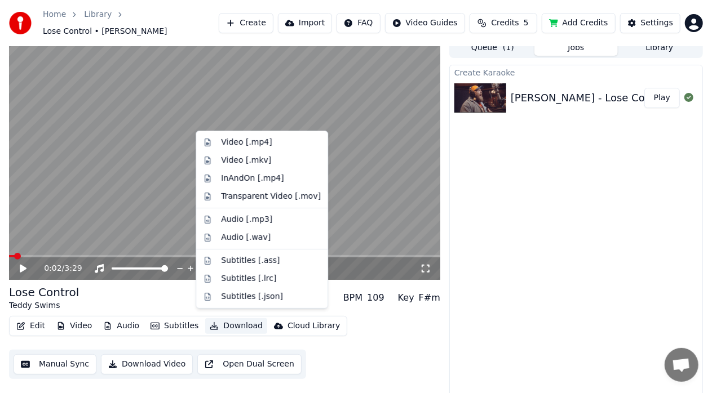
click at [224, 320] on button "Download" at bounding box center [236, 326] width 62 height 16
click at [231, 144] on div "Video [.mp4]" at bounding box center [246, 142] width 51 height 11
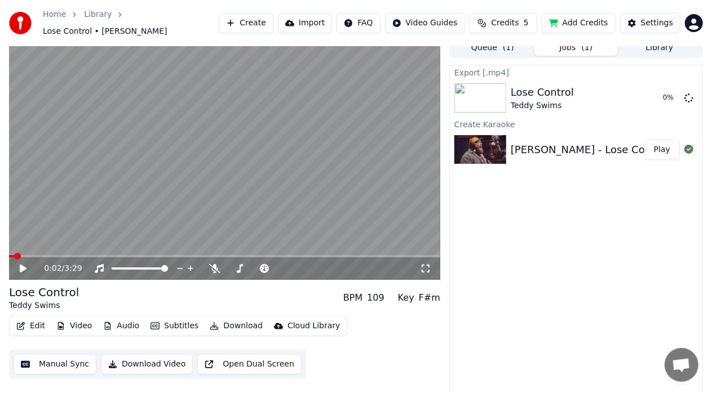
click at [236, 318] on button "Download" at bounding box center [236, 326] width 62 height 16
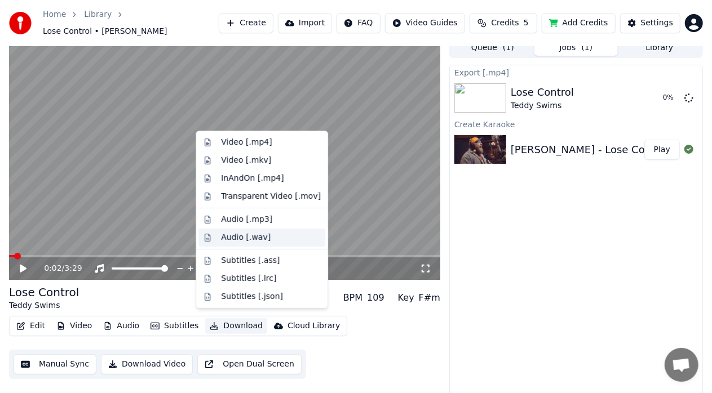
click at [248, 235] on div "Audio [.wav]" at bounding box center [246, 237] width 50 height 11
